Goal: Task Accomplishment & Management: Complete application form

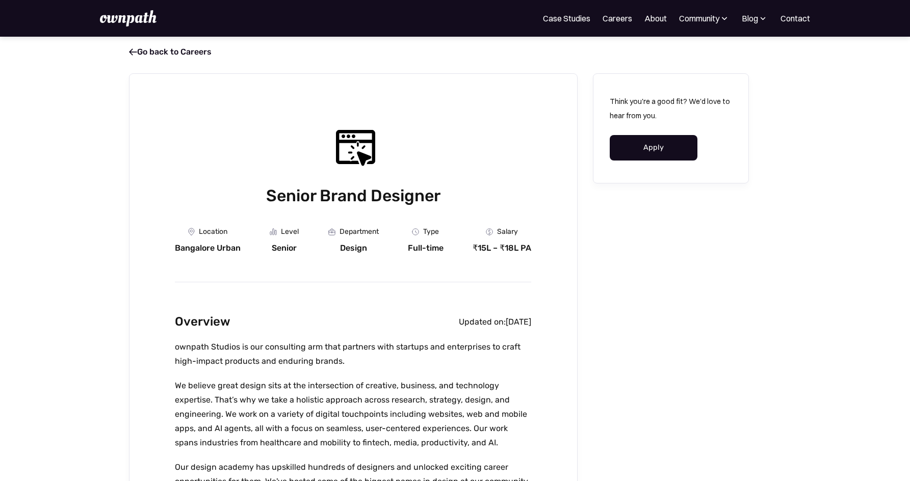
click at [681, 153] on link "Apply" at bounding box center [654, 147] width 88 height 25
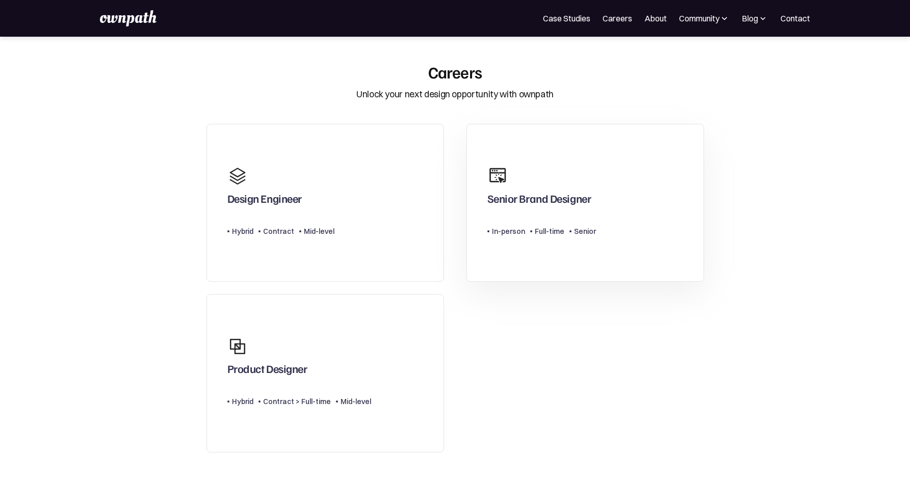
click at [527, 181] on div "Senior Brand Designer" at bounding box center [541, 185] width 109 height 49
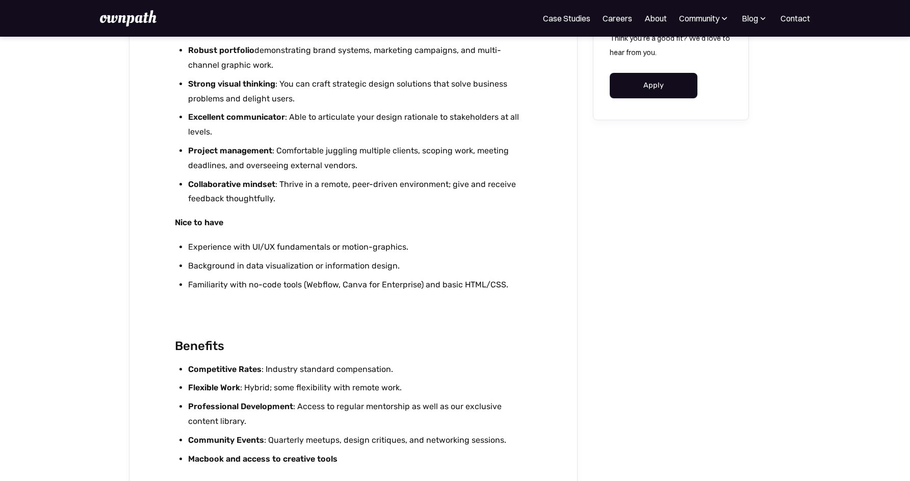
scroll to position [1737, 0]
click at [630, 82] on link "Apply" at bounding box center [654, 84] width 88 height 25
